Goal: Communication & Community: Answer question/provide support

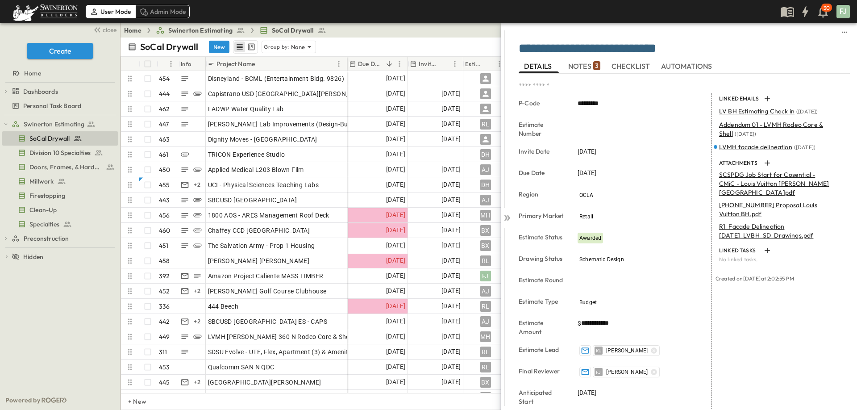
scroll to position [75, 0]
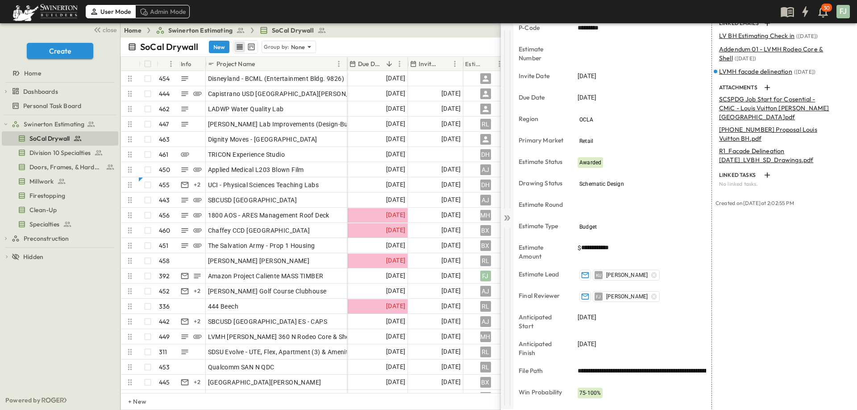
click at [509, 214] on icon at bounding box center [507, 217] width 9 height 9
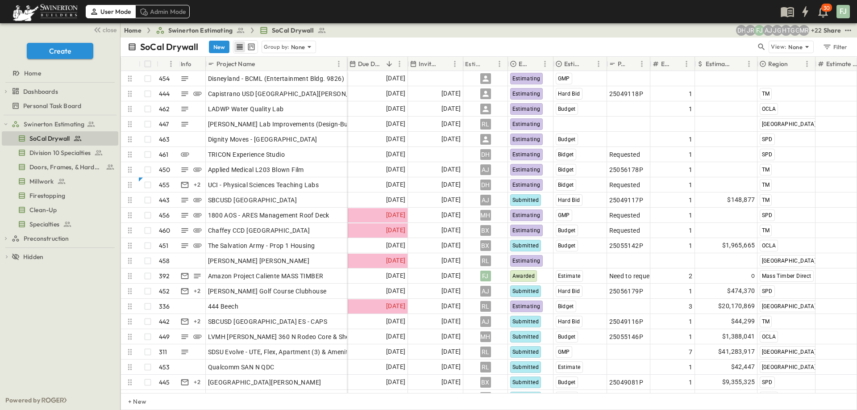
click at [59, 315] on div "Swinerton Estimating SoCal Drywall Division 10 Specialties Doors, Frames, & Har…" at bounding box center [60, 252] width 120 height 275
click at [373, 32] on div "Home Swinerton Estimating SoCal Drywall + 22 MR GG HT JG AJ [PERSON_NAME] DH Sh…" at bounding box center [489, 30] width 737 height 14
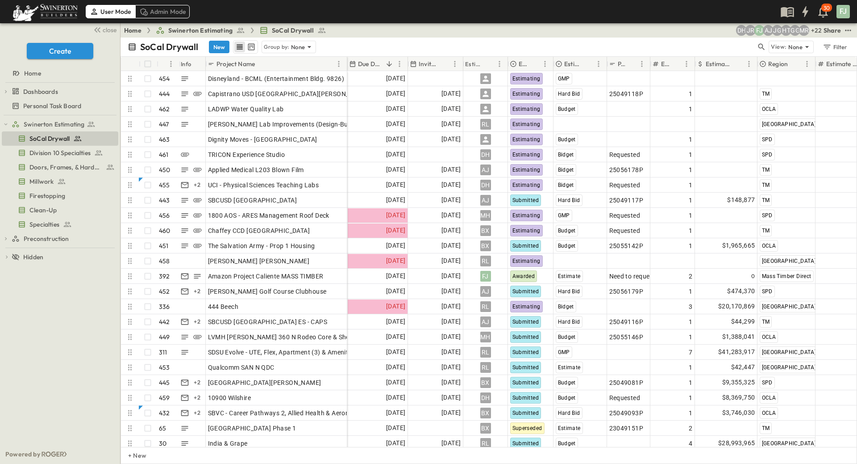
click at [53, 332] on div "Swinerton Estimating SoCal Drywall Division 10 Specialties Doors, Frames, & Har…" at bounding box center [60, 279] width 120 height 329
click at [55, 301] on div "Swinerton Estimating SoCal Drywall Division 10 Specialties Doors, Frames, & Har…" at bounding box center [60, 279] width 120 height 329
click at [55, 302] on div "Swinerton Estimating SoCal Drywall Division 10 Specialties Doors, Frames, & Har…" at bounding box center [60, 279] width 120 height 329
click at [115, 123] on icon "test" at bounding box center [113, 123] width 6 height 1
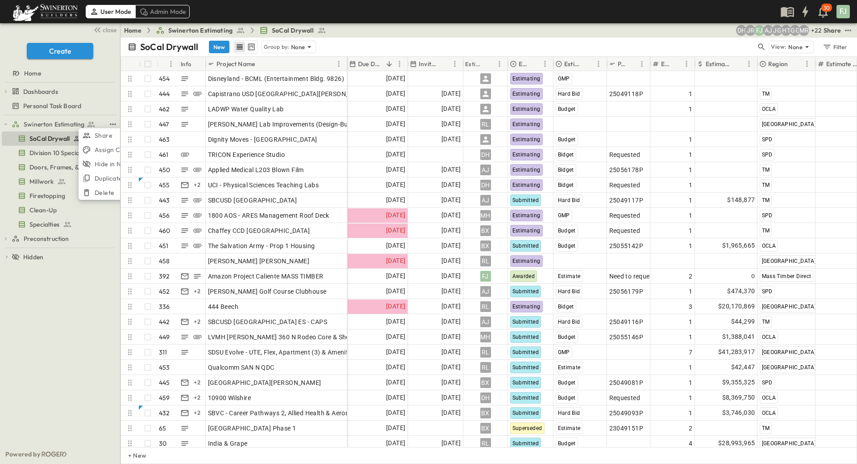
click at [88, 257] on div "Swinerton Estimating Share Assign Color Hide in Nav Duplicate Delete SoCal Dryw…" at bounding box center [60, 279] width 120 height 329
